Goal: Task Accomplishment & Management: Use online tool/utility

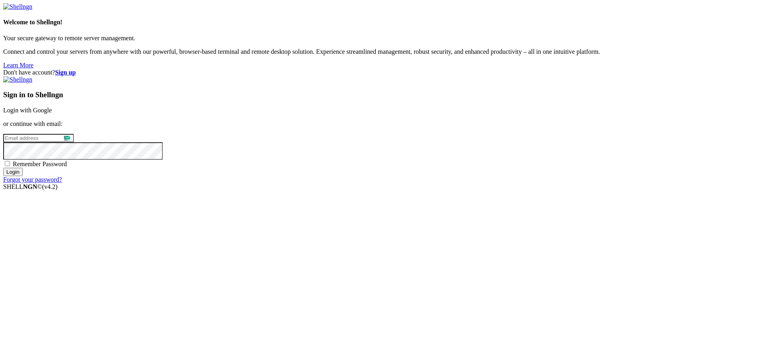
click at [52, 114] on link "Login with Google" at bounding box center [27, 110] width 49 height 7
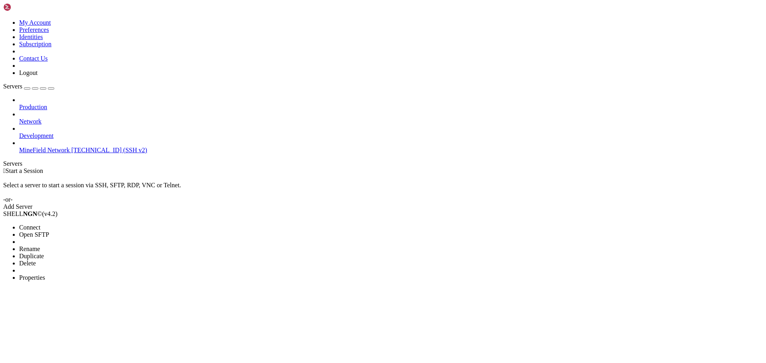
click at [82, 224] on ul "Connect Open SFTP New Server New Folder Rename Duplicate Delete Properties" at bounding box center [47, 252] width 89 height 57
click at [40, 224] on span "Connect" at bounding box center [29, 227] width 21 height 7
click at [92, 224] on li "Connect" at bounding box center [55, 227] width 73 height 7
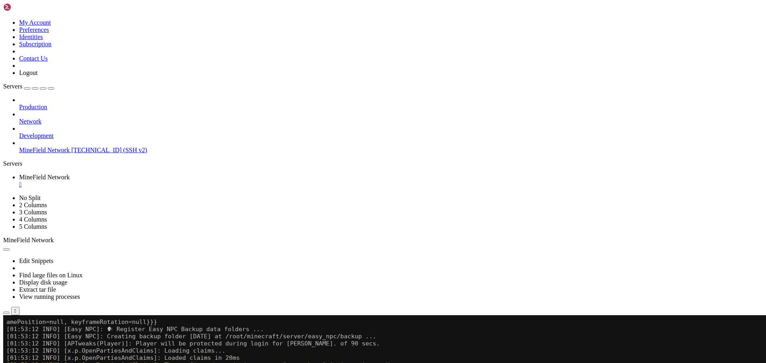
scroll to position [19686, 0]
